Goal: Task Accomplishment & Management: Use online tool/utility

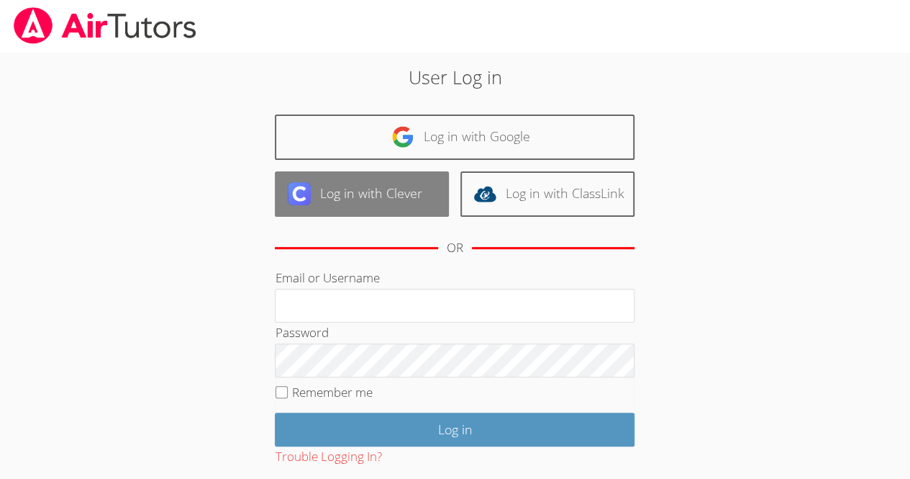
click at [381, 207] on link "Log in with Clever" at bounding box center [362, 193] width 174 height 45
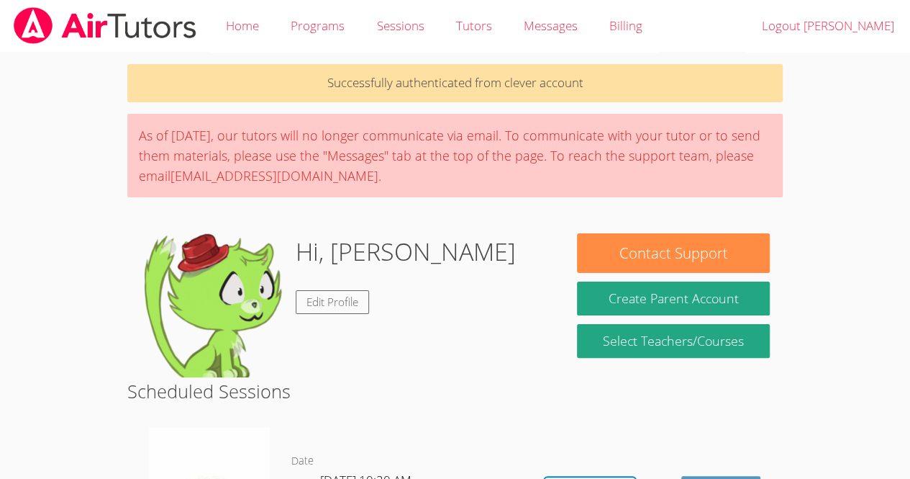
drag, startPoint x: 0, startPoint y: 0, endPoint x: 394, endPoint y: 225, distance: 453.2
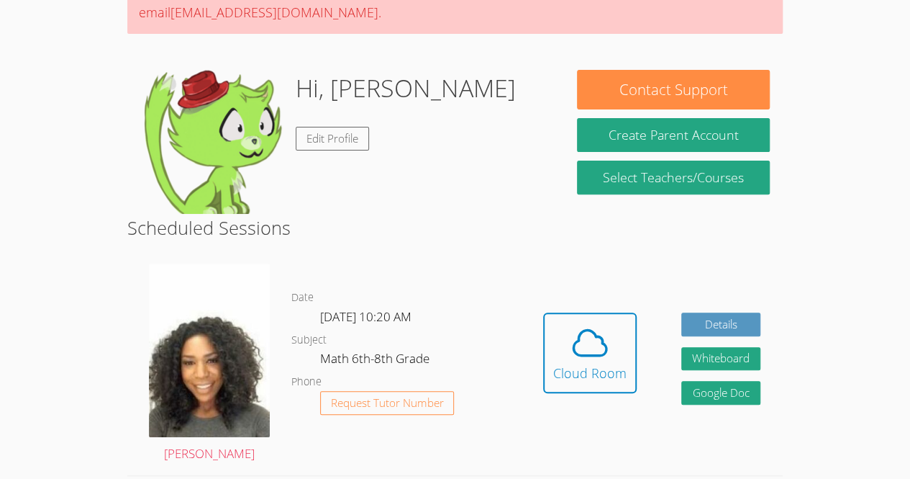
scroll to position [162, 0]
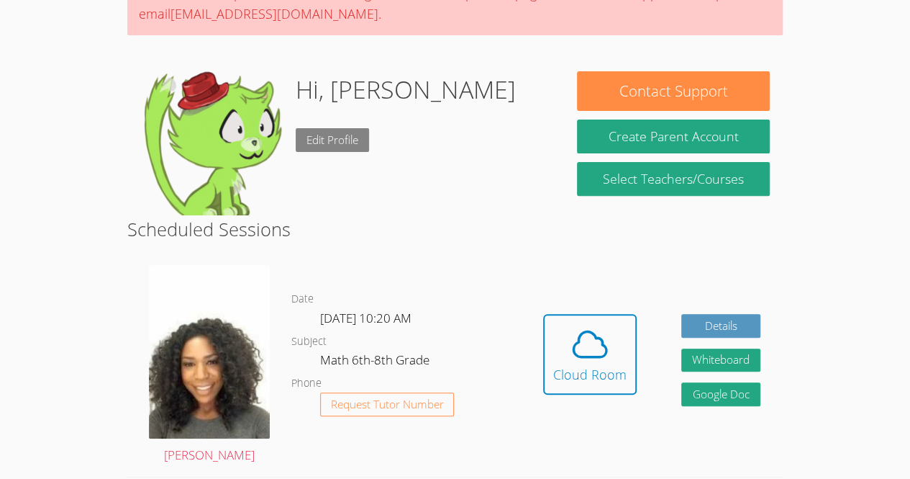
click at [335, 133] on link "Edit Profile" at bounding box center [332, 140] width 73 height 24
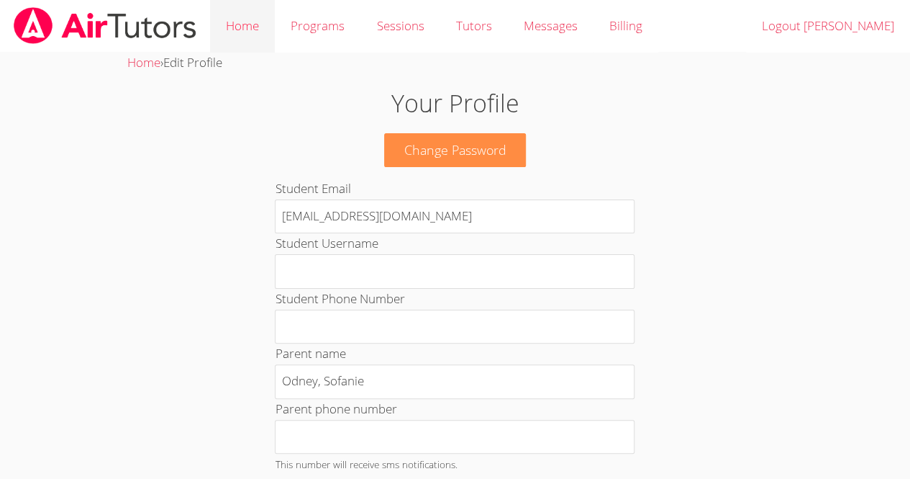
click at [225, 18] on link "Home" at bounding box center [242, 26] width 65 height 53
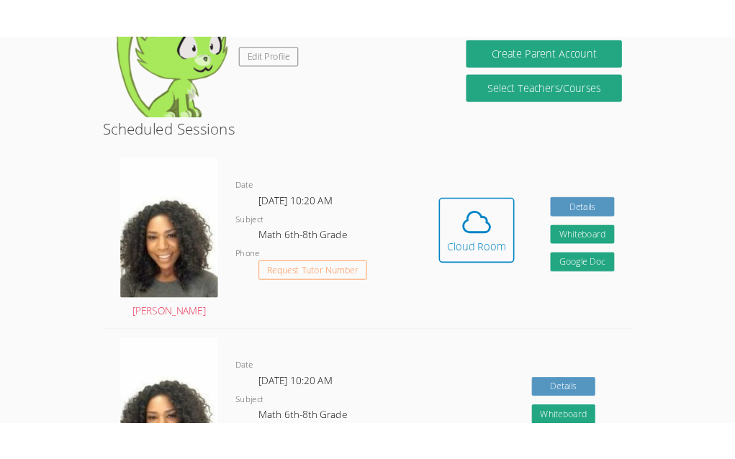
scroll to position [225, 0]
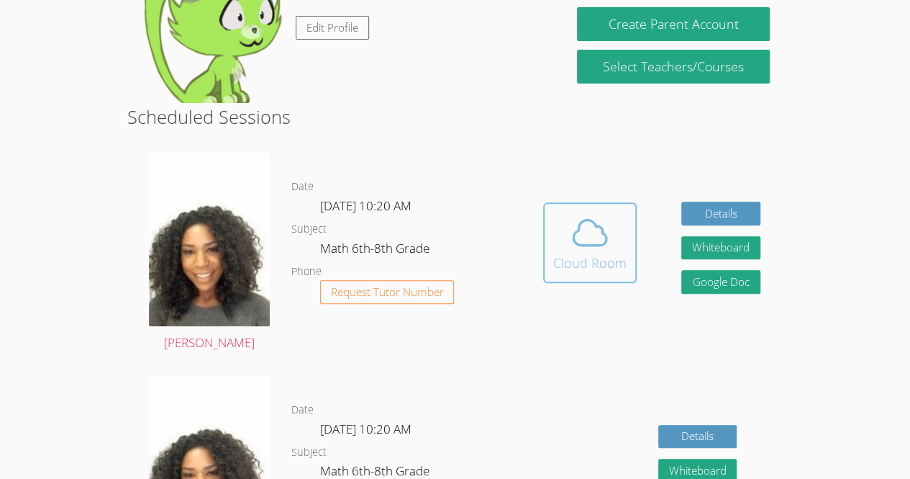
click at [565, 254] on div "Cloud Room" at bounding box center [589, 263] width 73 height 20
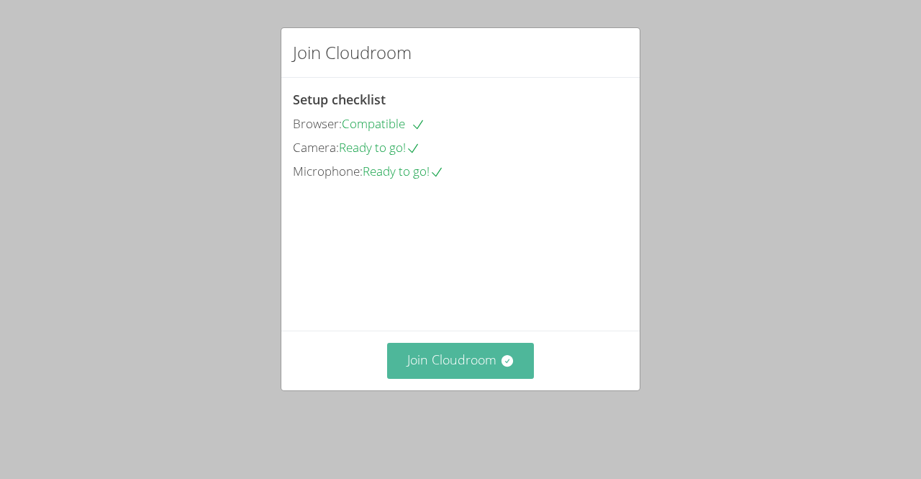
click at [489, 378] on button "Join Cloudroom" at bounding box center [461, 360] width 148 height 35
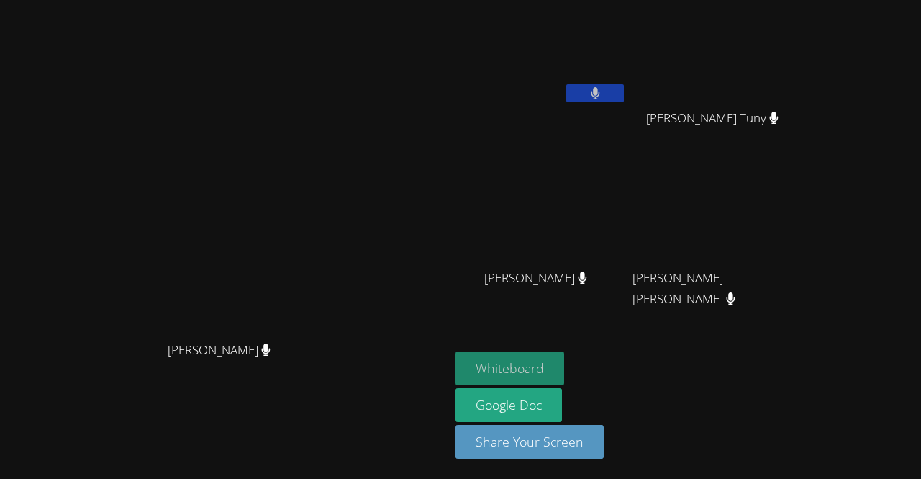
click at [564, 360] on button "Whiteboard" at bounding box center [510, 368] width 109 height 34
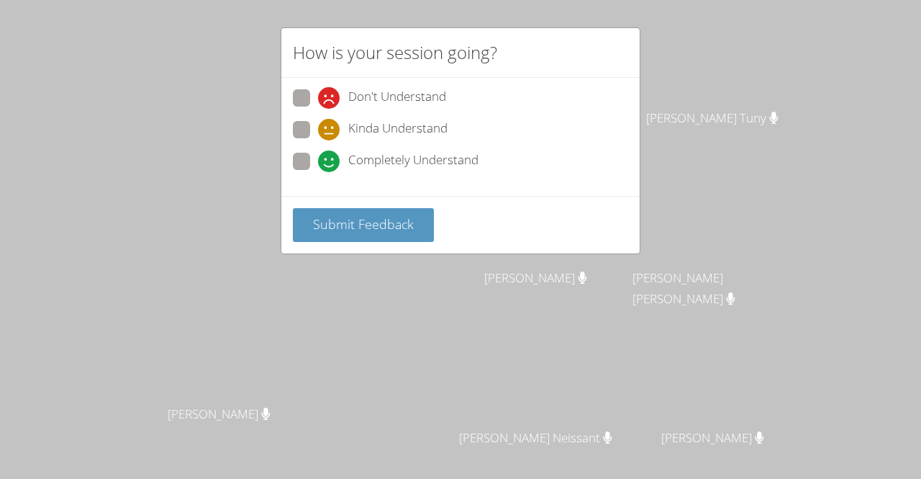
click at [397, 156] on span "Completely Understand" at bounding box center [413, 161] width 130 height 22
click at [330, 156] on input "Completely Understand" at bounding box center [324, 159] width 12 height 12
radio input "true"
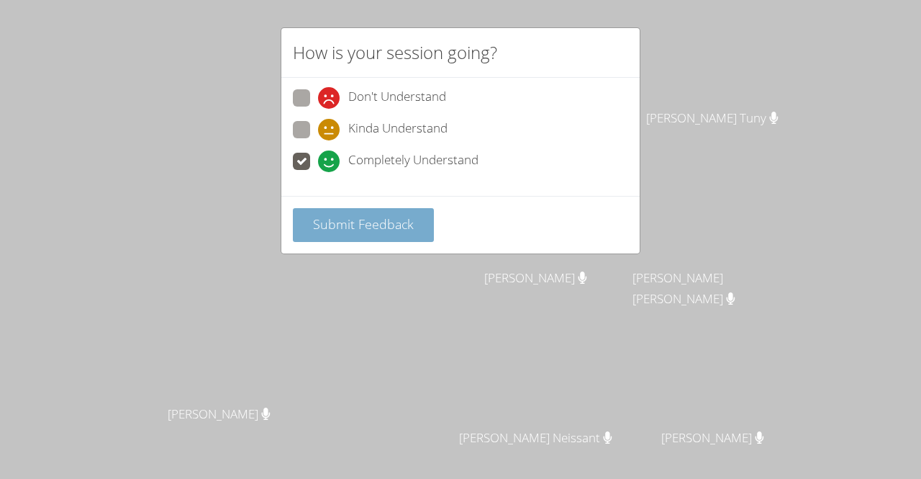
click at [379, 237] on button "Submit Feedback" at bounding box center [363, 225] width 141 height 34
